Goal: Navigation & Orientation: Find specific page/section

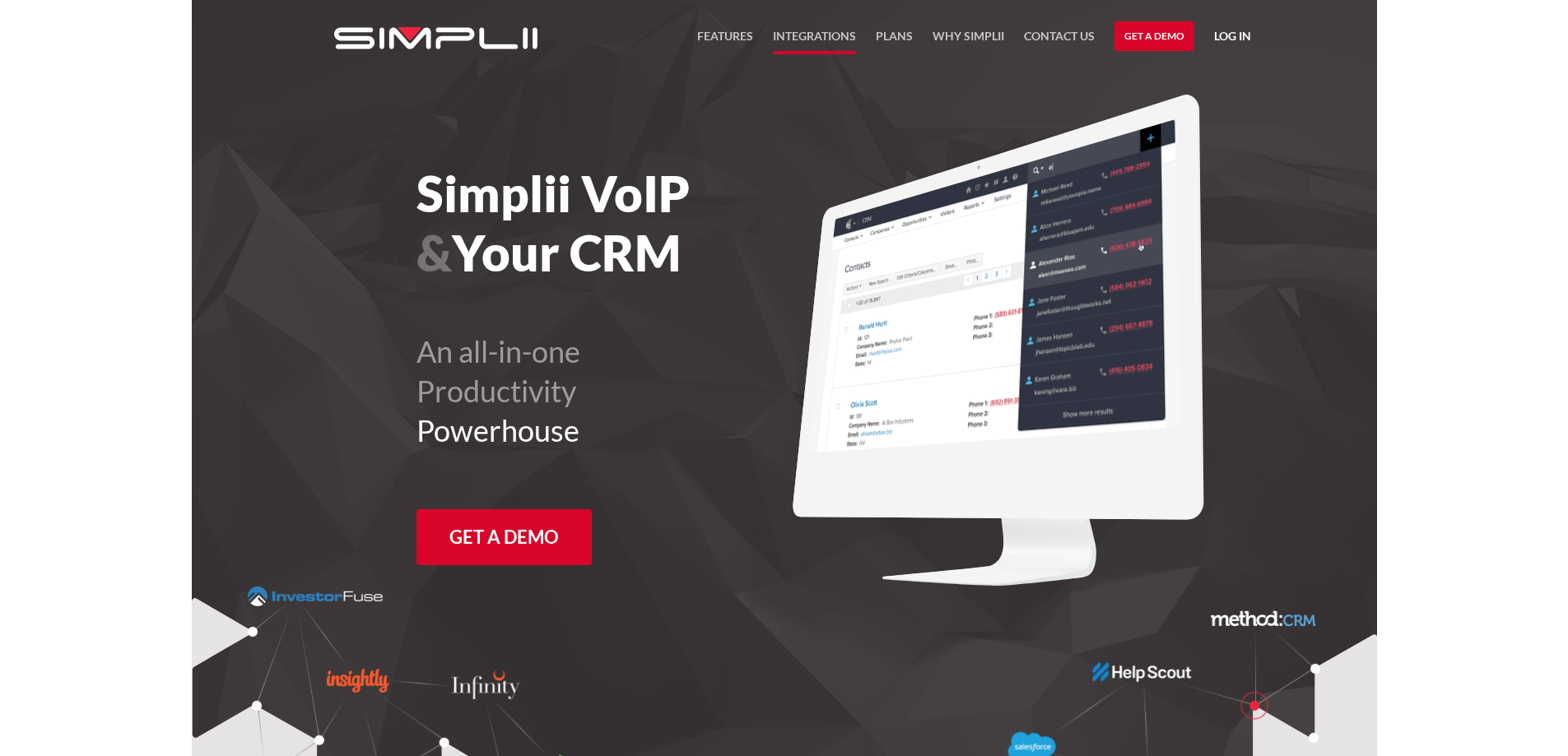
click at [826, 34] on link "Integrations" at bounding box center [814, 40] width 83 height 28
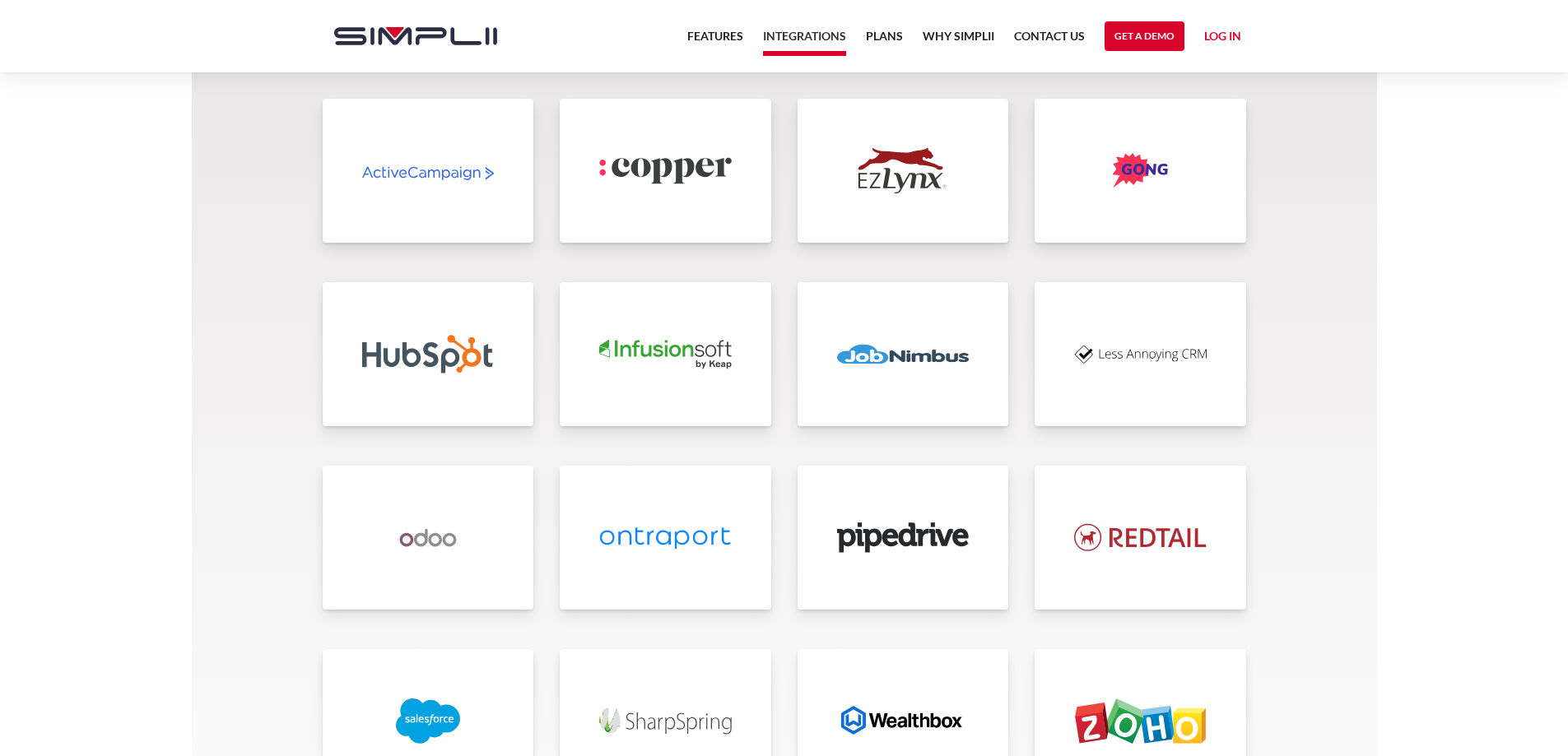
scroll to position [3416, 0]
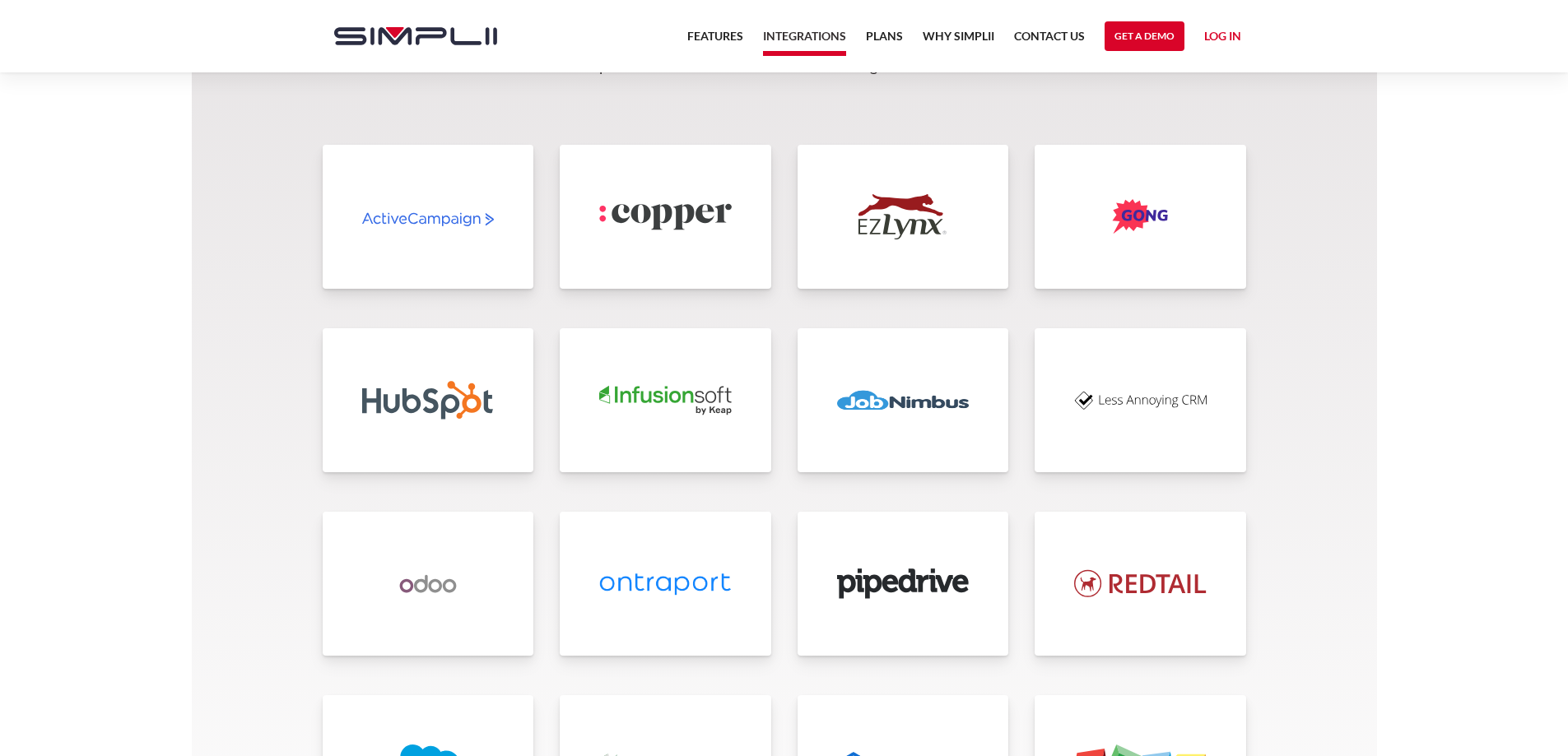
click at [1158, 389] on img at bounding box center [1141, 400] width 133 height 45
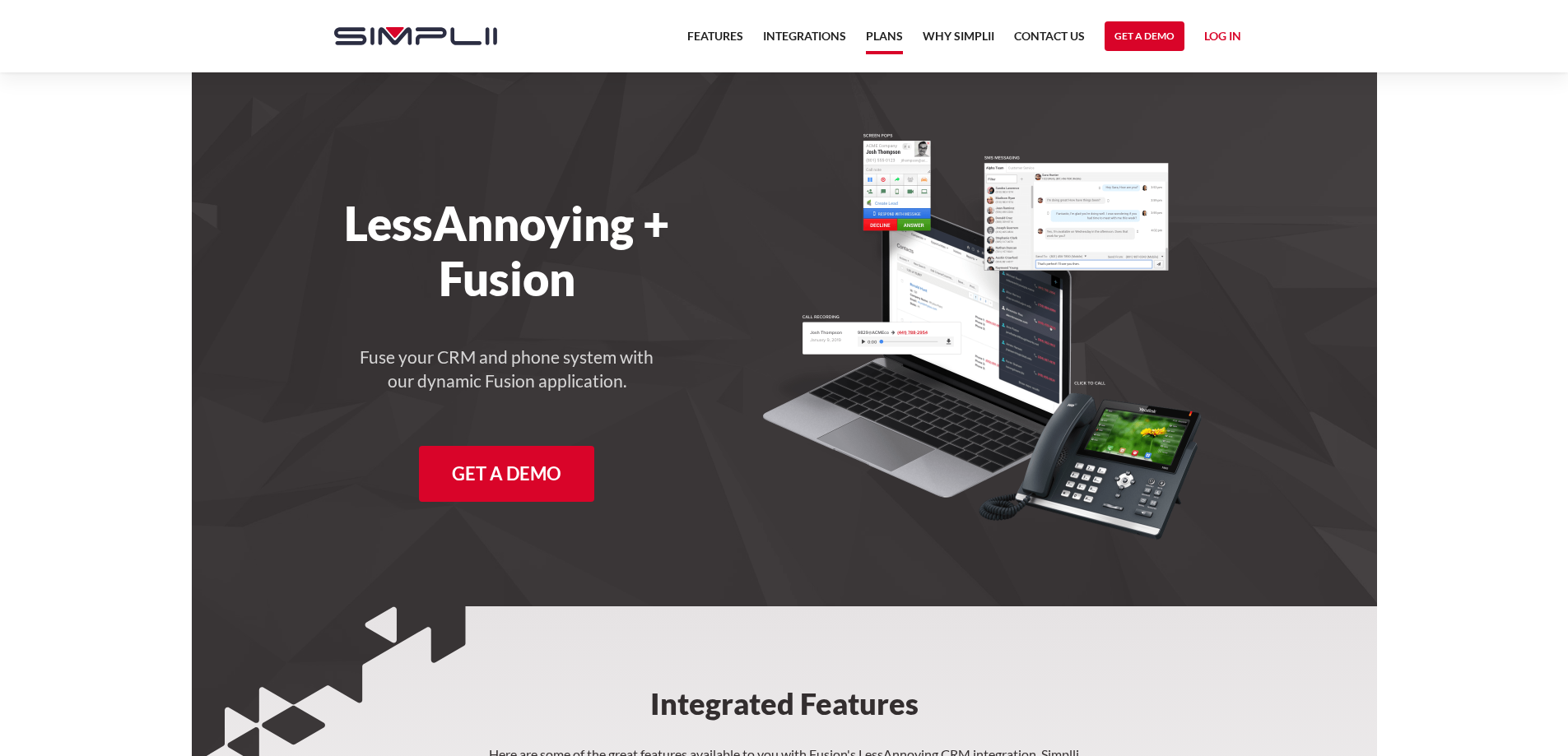
click at [889, 42] on link "Plans" at bounding box center [885, 40] width 37 height 28
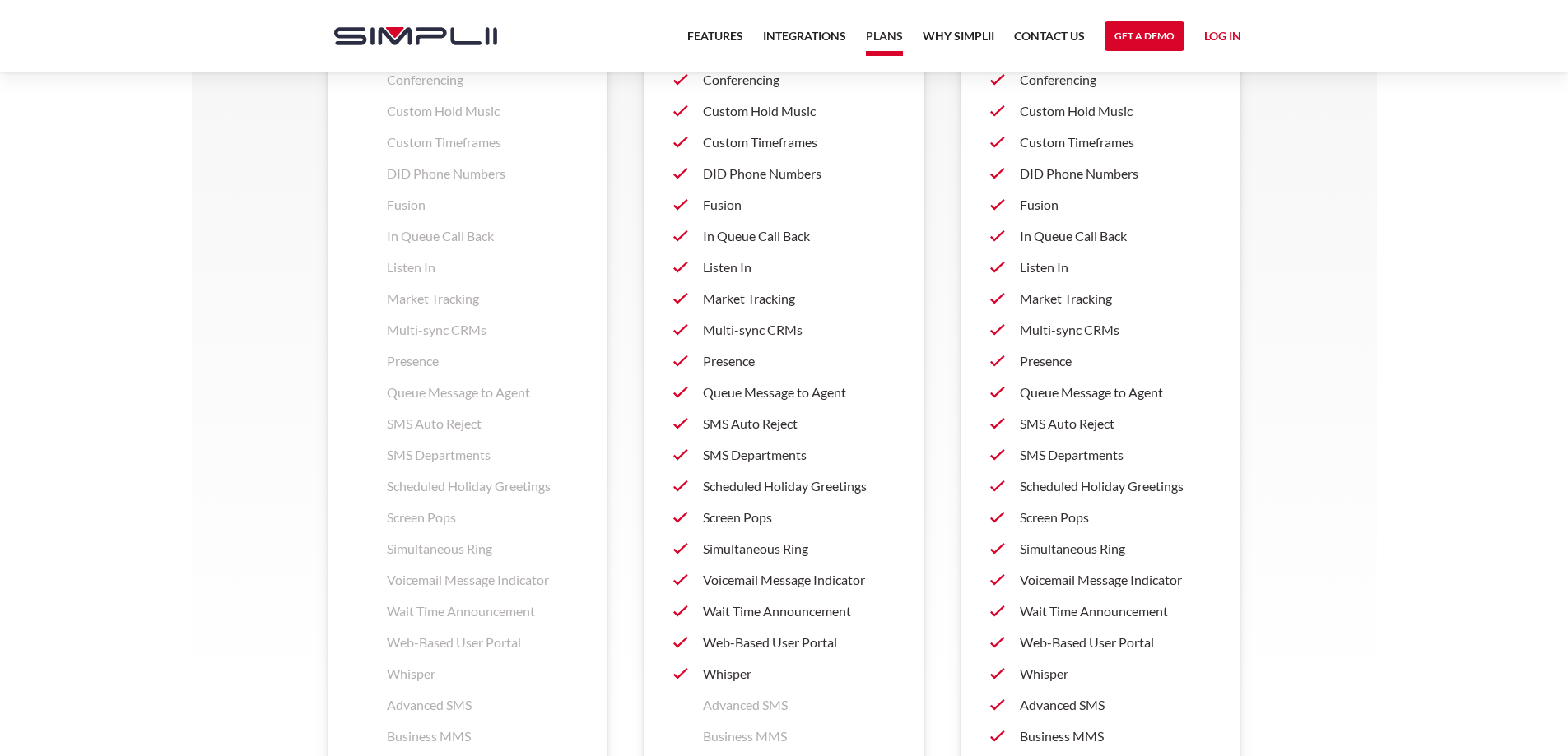
scroll to position [1975, 0]
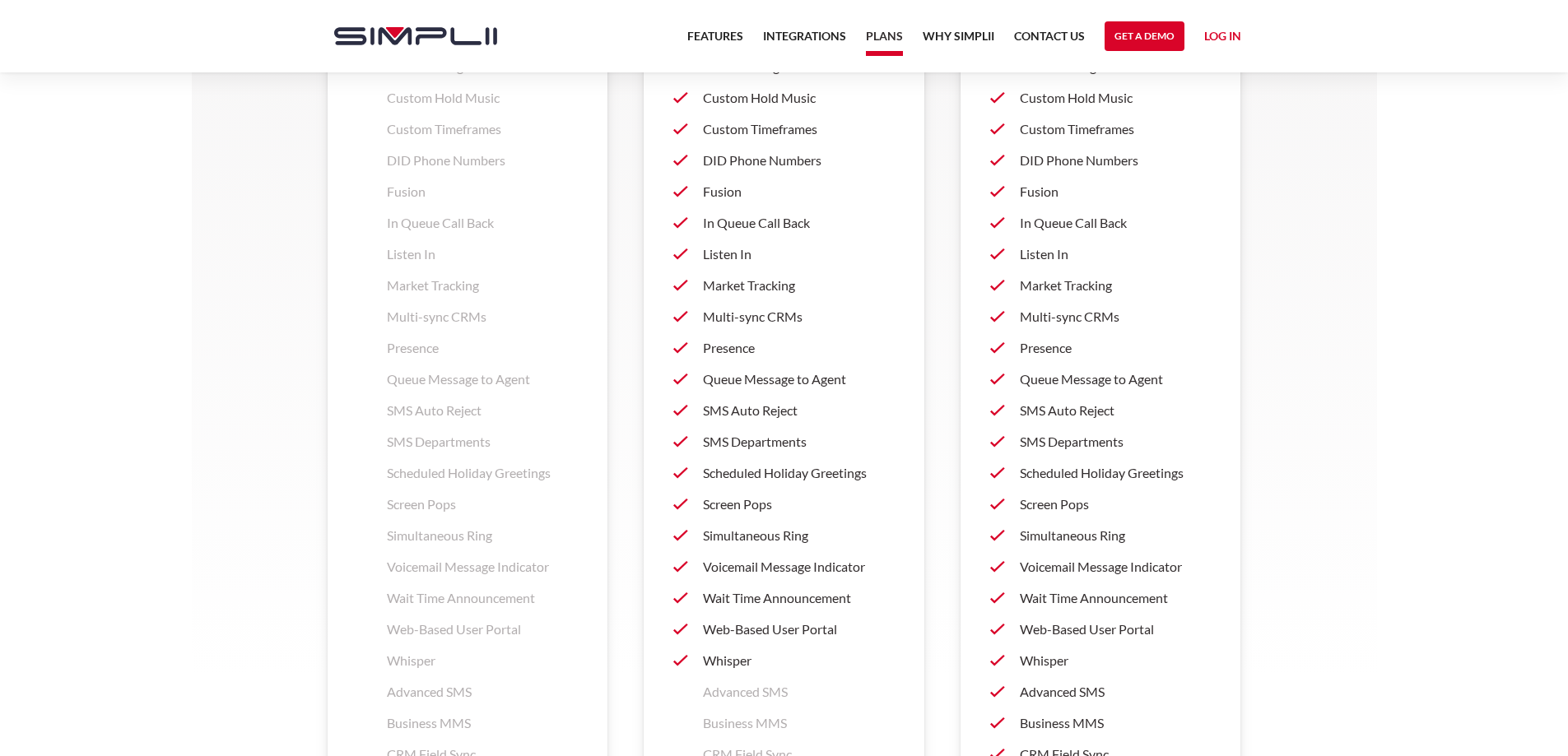
click at [1231, 31] on link "Log in" at bounding box center [1223, 38] width 37 height 24
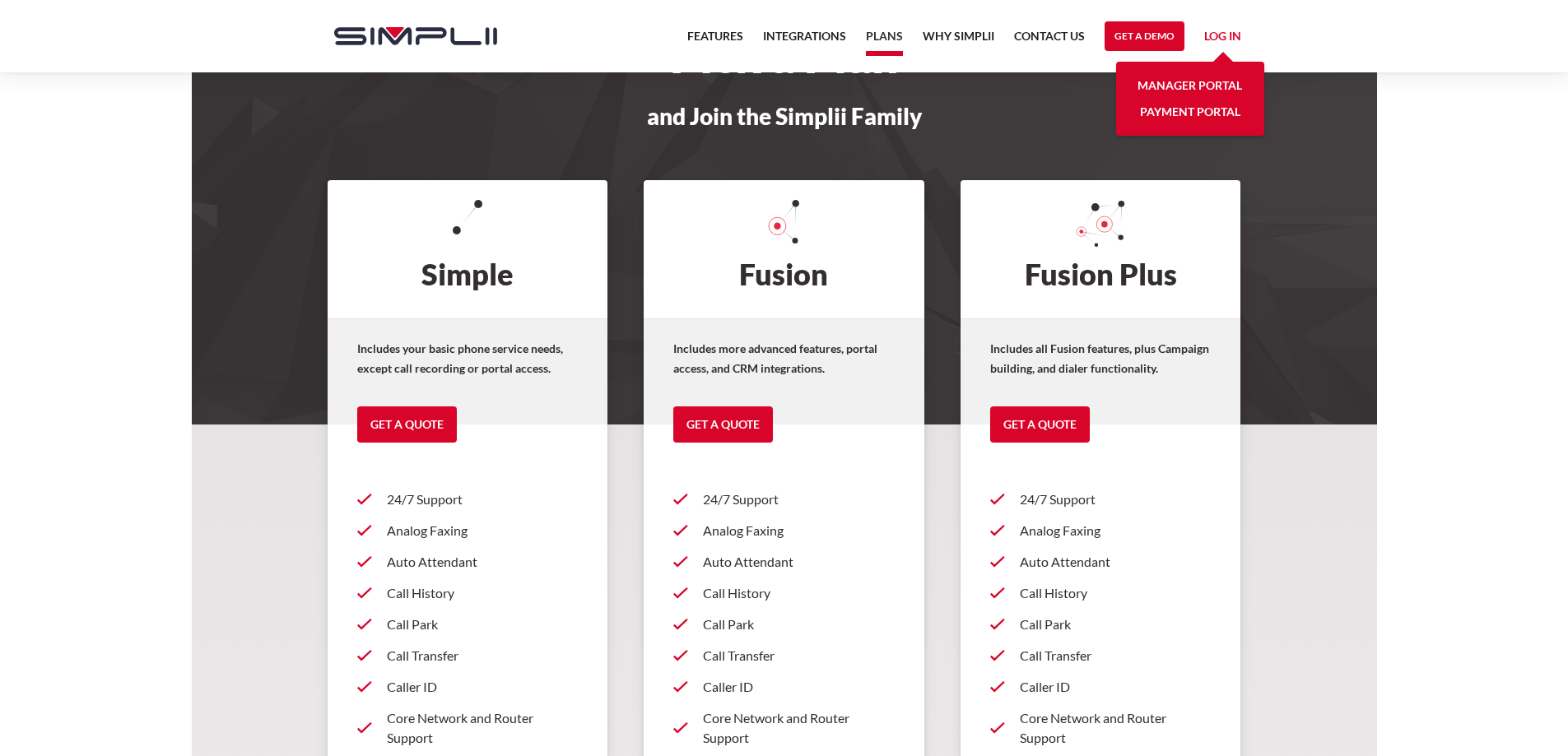
scroll to position [0, 0]
